Goal: Information Seeking & Learning: Understand process/instructions

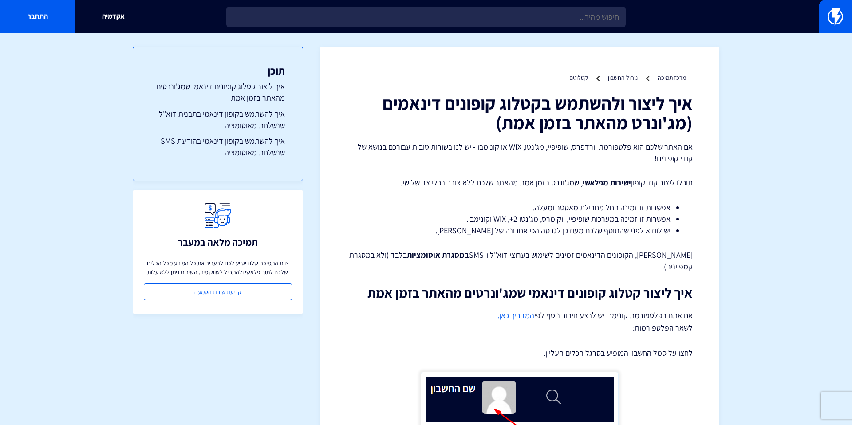
click at [582, 225] on li "יש לוודא לפני שהתוסף שלכם מעודכן לגרסה הכי אחרונה של [PERSON_NAME]." at bounding box center [520, 231] width 302 height 12
click at [582, 222] on li "אפשרות זו זמינה במערכות שופיפיי, ווקומרס, מג'נטו 2+, WIX וקונימבו." at bounding box center [520, 219] width 302 height 12
drag, startPoint x: 561, startPoint y: 223, endPoint x: 546, endPoint y: 224, distance: 14.7
click at [547, 224] on ul "אפשרות זו זמינה החל מחבילת מאסטר ומעלה. אפשרות זו זמינה במערכות שופיפיי, ווקומר…" at bounding box center [519, 219] width 319 height 34
drag, startPoint x: 524, startPoint y: 218, endPoint x: 499, endPoint y: 218, distance: 25.3
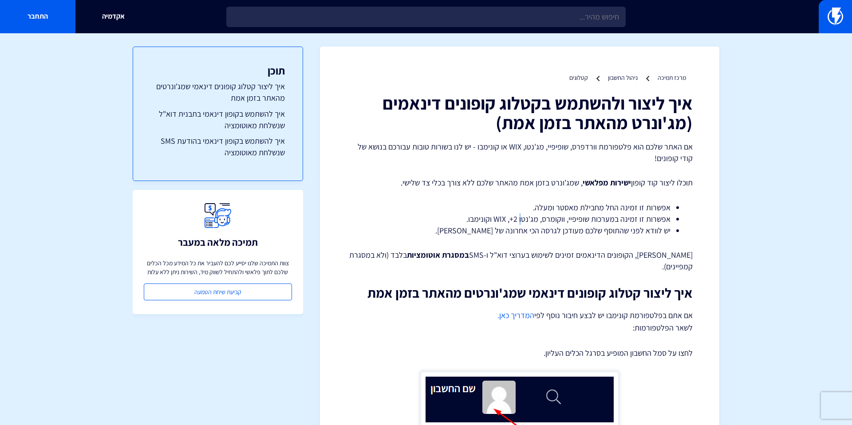
click at [518, 218] on li "אפשרות זו זמינה במערכות שופיפיי, ווקומרס, מג'נטו 2+, WIX וקונימבו." at bounding box center [520, 219] width 302 height 12
drag, startPoint x: 498, startPoint y: 218, endPoint x: 491, endPoint y: 218, distance: 8.0
click at [495, 218] on li "אפשרות זו זמינה במערכות שופיפיי, ווקומרס, מג'נטו 2+, WIX וקונימבו." at bounding box center [520, 219] width 302 height 12
click at [490, 217] on li "אפשרות זו זמינה במערכות שופיפיי, ווקומרס, מג'נטו 2+, WIX וקונימבו." at bounding box center [520, 219] width 302 height 12
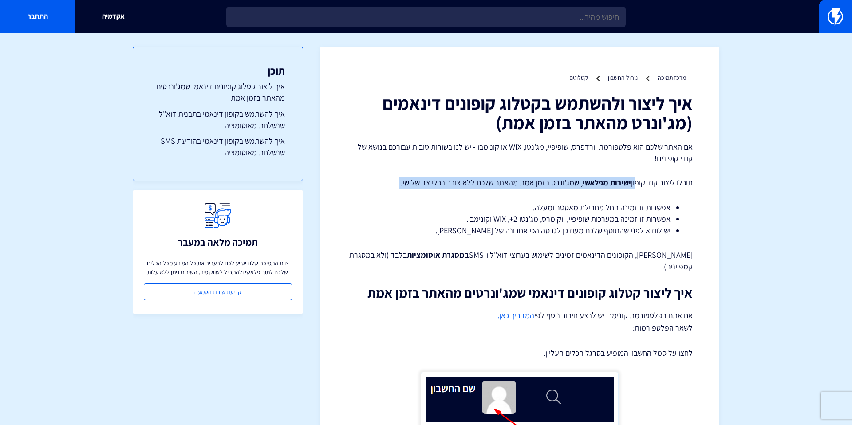
drag, startPoint x: 683, startPoint y: 190, endPoint x: 637, endPoint y: 187, distance: 46.6
click at [634, 187] on p "תוכלו ליצור קוד קופון ישירות מפלאשי , שמג'ונרט בזמן אמת מהאתר שלכם ללא צורך בכל…" at bounding box center [519, 183] width 346 height 12
drag, startPoint x: 630, startPoint y: 183, endPoint x: 582, endPoint y: 183, distance: 48.3
click at [582, 183] on p "תוכלו ליצור קוד קופון ישירות מפלאשי , שמג'ונרט בזמן אמת מהאתר שלכם ללא צורך בכל…" at bounding box center [519, 183] width 346 height 12
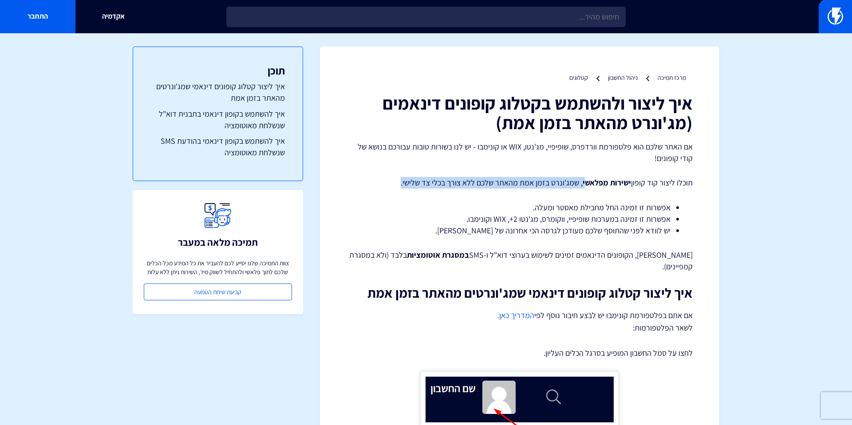
drag, startPoint x: 581, startPoint y: 186, endPoint x: 383, endPoint y: 184, distance: 198.3
click at [383, 184] on p "תוכלו ליצור קוד קופון ישירות מפלאשי , שמג'ונרט בזמן אמת מהאתר שלכם ללא צורך בכל…" at bounding box center [519, 183] width 346 height 12
drag, startPoint x: 407, startPoint y: 193, endPoint x: 548, endPoint y: 173, distance: 141.9
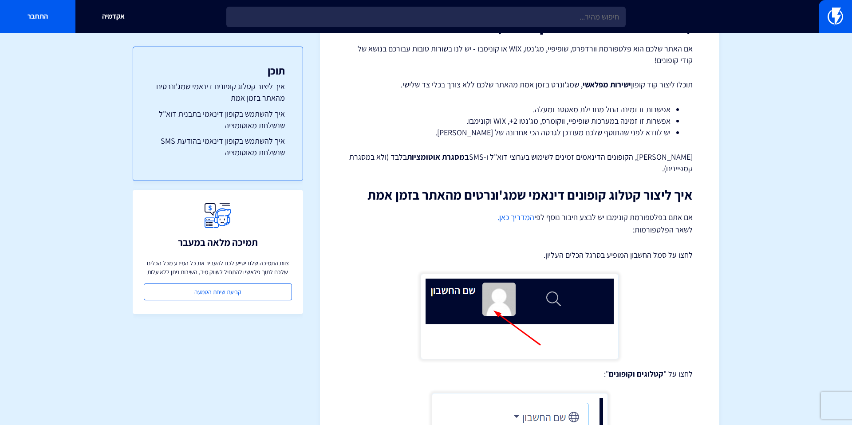
scroll to position [99, 0]
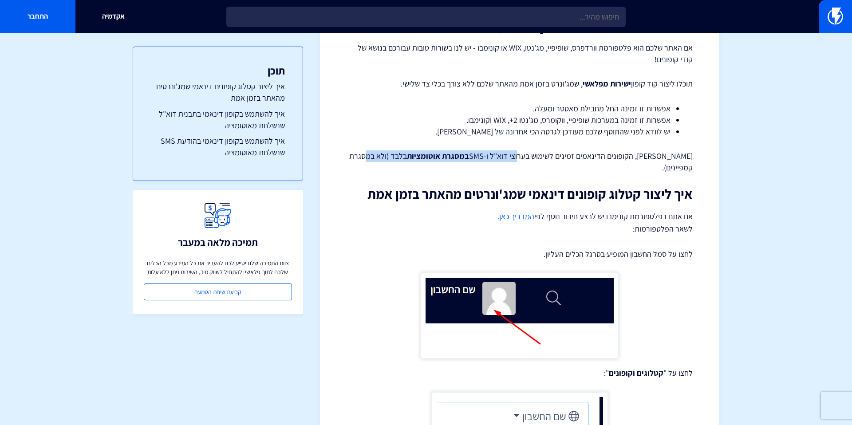
drag, startPoint x: 509, startPoint y: 154, endPoint x: 413, endPoint y: 153, distance: 95.8
click at [406, 153] on p "[PERSON_NAME], הקופונים הדינאמים זמינים לשימוש בערוצי דוא"ל ו-SMS במסגרת אוטומצ…" at bounding box center [519, 161] width 346 height 23
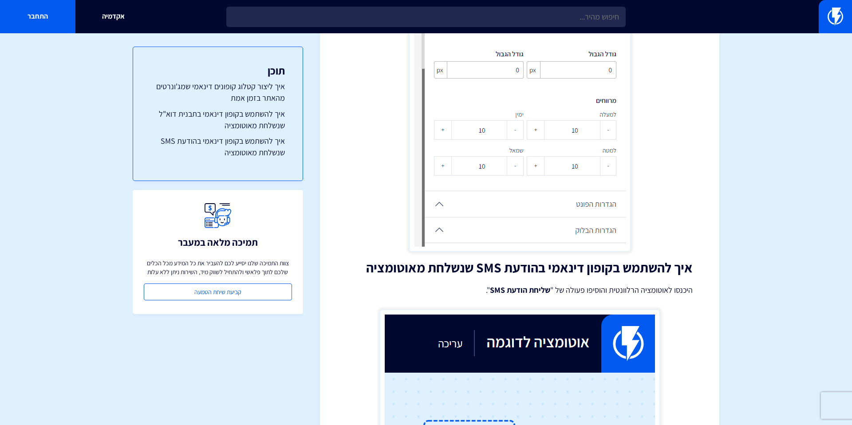
scroll to position [2749, 0]
